Goal: Information Seeking & Learning: Find specific fact

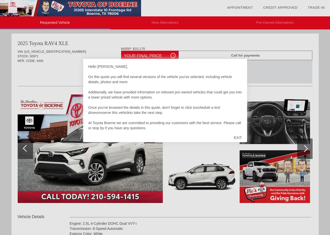
click at [235, 136] on div "EXIT" at bounding box center [238, 137] width 18 height 15
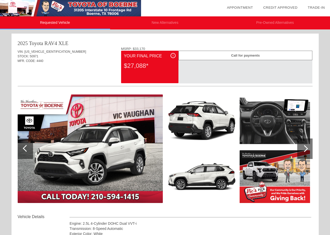
click at [173, 55] on span "i" at bounding box center [173, 56] width 1 height 4
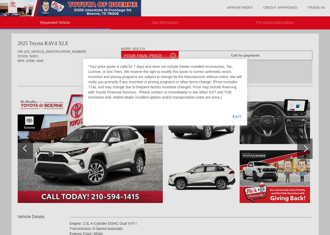
click at [238, 117] on div "EXIT" at bounding box center [237, 116] width 20 height 17
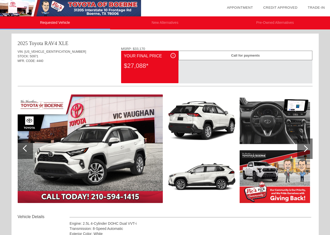
drag, startPoint x: 124, startPoint y: 67, endPoint x: 144, endPoint y: 66, distance: 20.0
click at [144, 66] on div "$27,088*" at bounding box center [150, 65] width 52 height 13
copy div "$27,088"
click at [53, 50] on span "[US_VEHICLE_IDENTIFICATION_NUMBER]" at bounding box center [55, 52] width 62 height 4
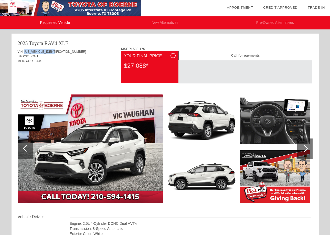
click at [53, 50] on span "[US_VEHICLE_IDENTIFICATION_NUMBER]" at bounding box center [55, 52] width 62 height 4
copy span "[US_VEHICLE_IDENTIFICATION_NUMBER]"
drag, startPoint x: 68, startPoint y: 45, endPoint x: 14, endPoint y: 46, distance: 53.2
click at [14, 46] on div "2025 Toyota RAV4 XLE VIN: [US_VEHICLE_IDENTIFICATION_NUMBER] STOCK: 50971 MFR. …" at bounding box center [165, 176] width 307 height 285
copy div "2025 Toyota RAV4 XLE"
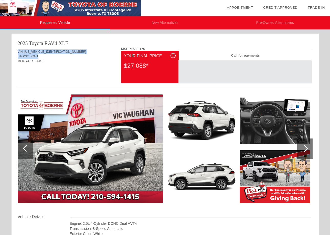
drag, startPoint x: 42, startPoint y: 56, endPoint x: 17, endPoint y: 51, distance: 26.0
click at [17, 51] on div "2025 Toyota RAV4 XLE VIN: [US_VEHICLE_IDENTIFICATION_NUMBER] STOCK: 50971 MFR. …" at bounding box center [165, 176] width 307 height 285
copy div "VIN: [US_VEHICLE_IDENTIFICATION_NUMBER] STOCK: 50971"
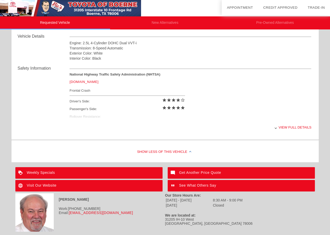
scroll to position [192, 0]
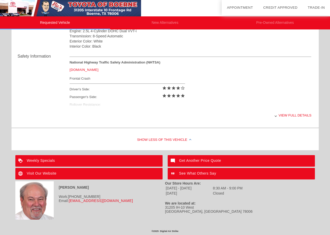
click at [290, 117] on div "View full details" at bounding box center [191, 115] width 242 height 13
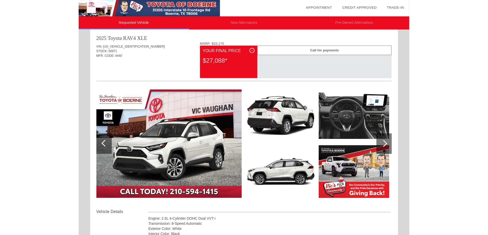
scroll to position [0, 0]
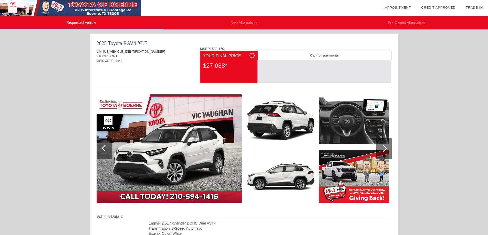
click at [316, 56] on div "Call for payments" at bounding box center [324, 55] width 134 height 9
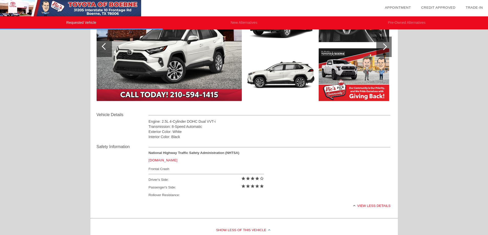
scroll to position [90, 0]
